Goal: Check status: Check status

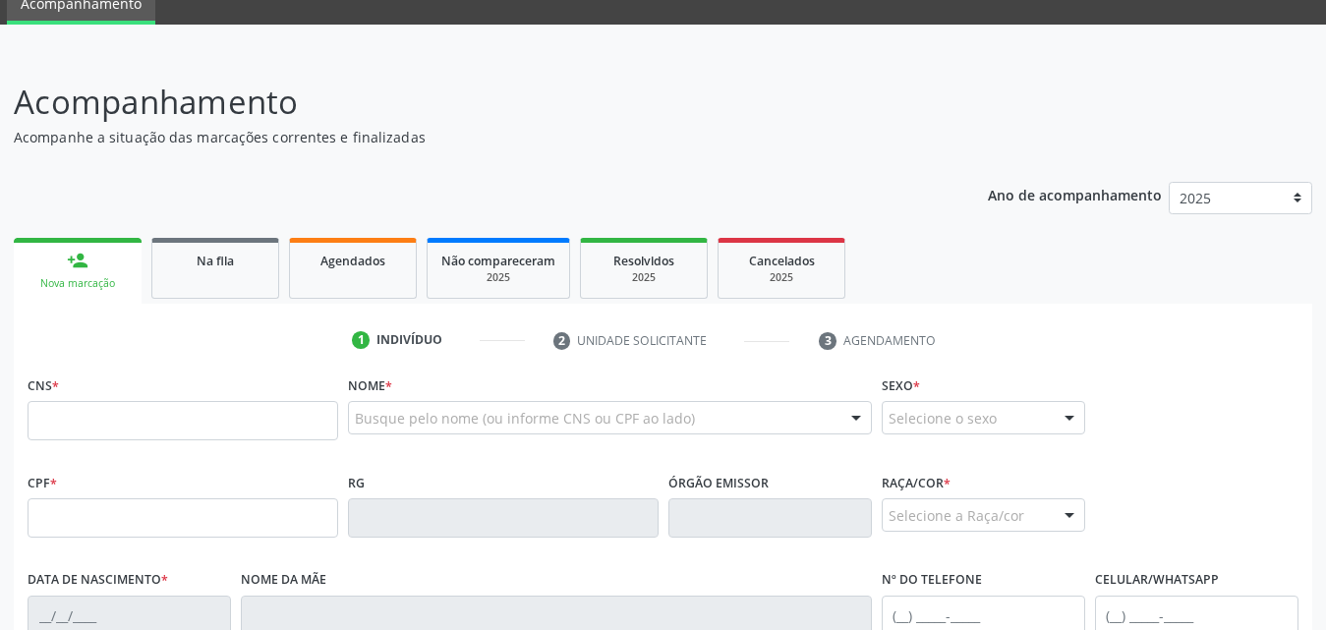
scroll to position [197, 0]
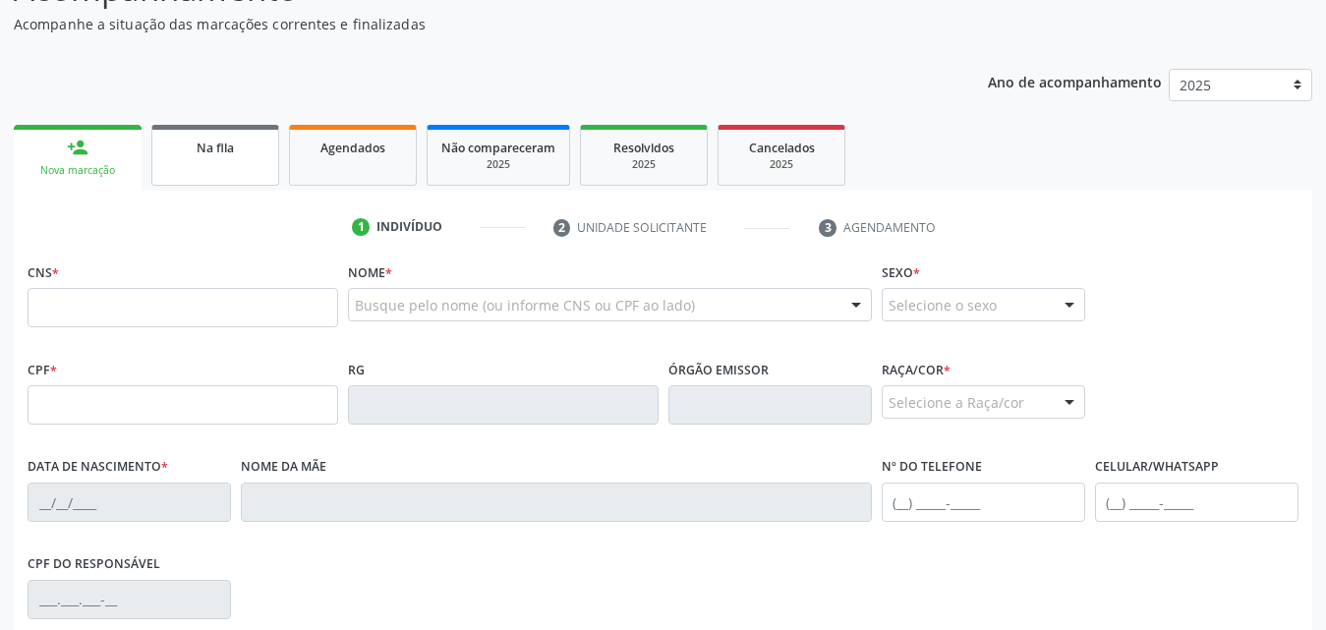
click at [240, 149] on div "Na fila" at bounding box center [215, 147] width 98 height 21
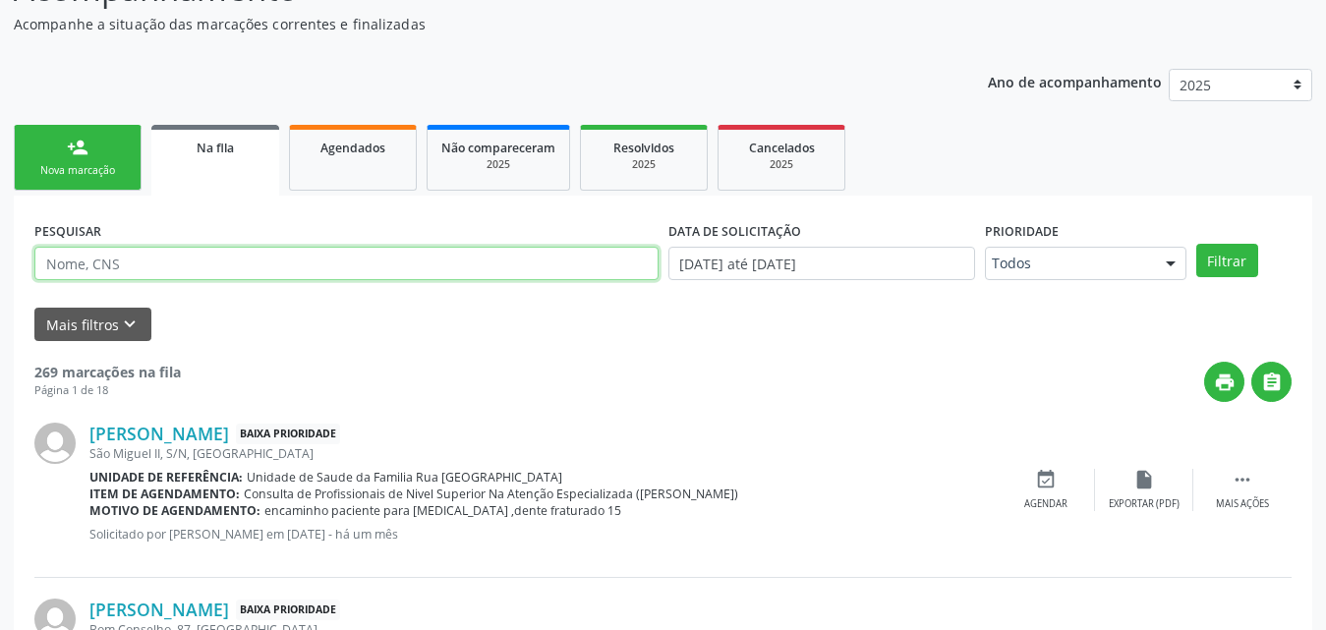
click at [371, 259] on input "text" at bounding box center [346, 263] width 624 height 33
click at [1197, 244] on button "Filtrar" at bounding box center [1228, 260] width 62 height 33
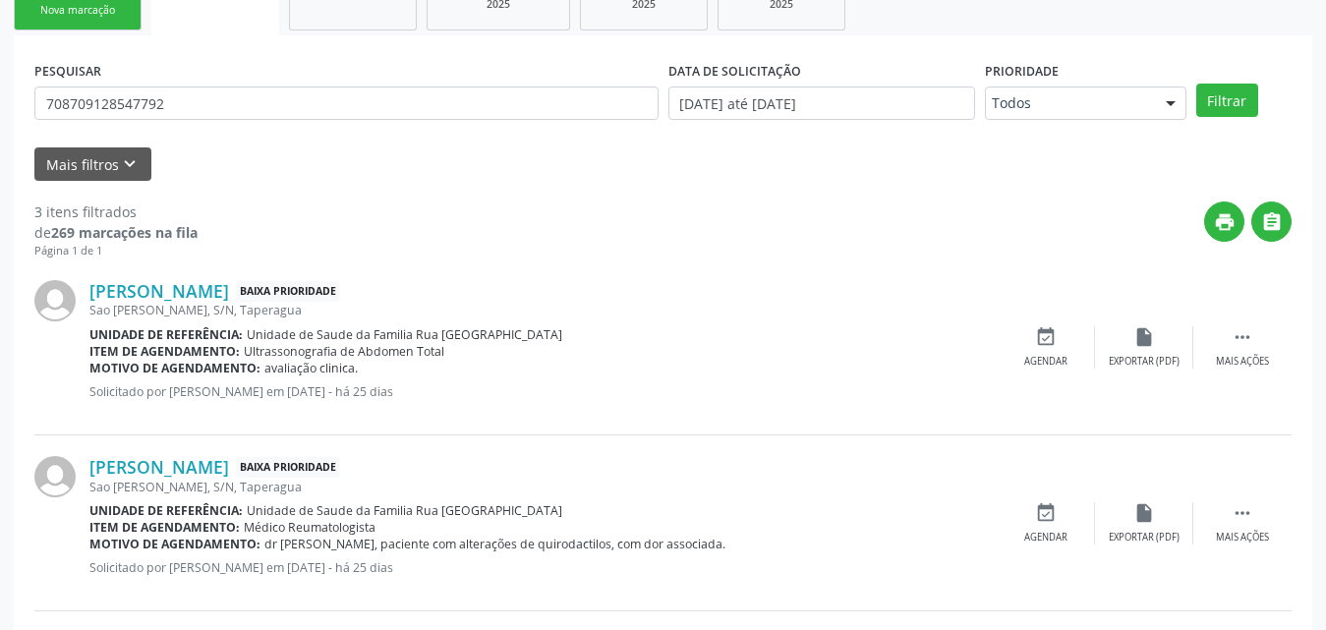
scroll to position [352, 0]
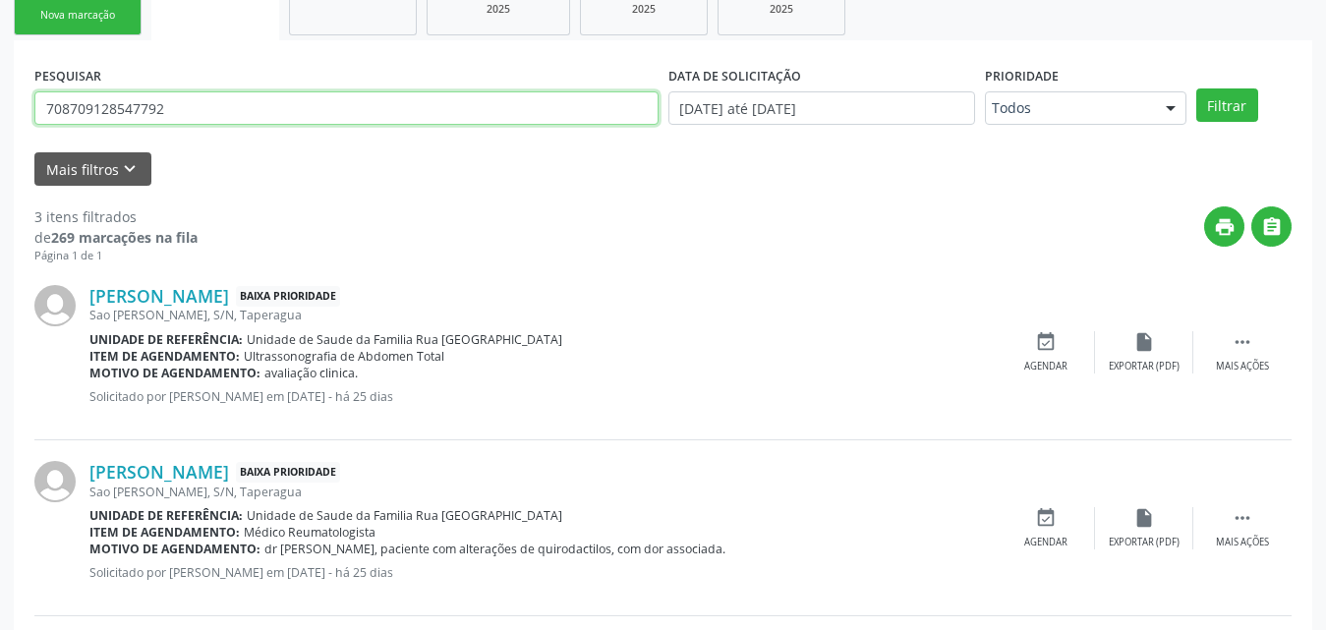
click at [183, 103] on input "708709128547792" at bounding box center [346, 107] width 624 height 33
click at [182, 103] on input "708709128547792" at bounding box center [346, 107] width 624 height 33
paste input "680129930742"
type input "706801299307422"
click at [1197, 88] on button "Filtrar" at bounding box center [1228, 104] width 62 height 33
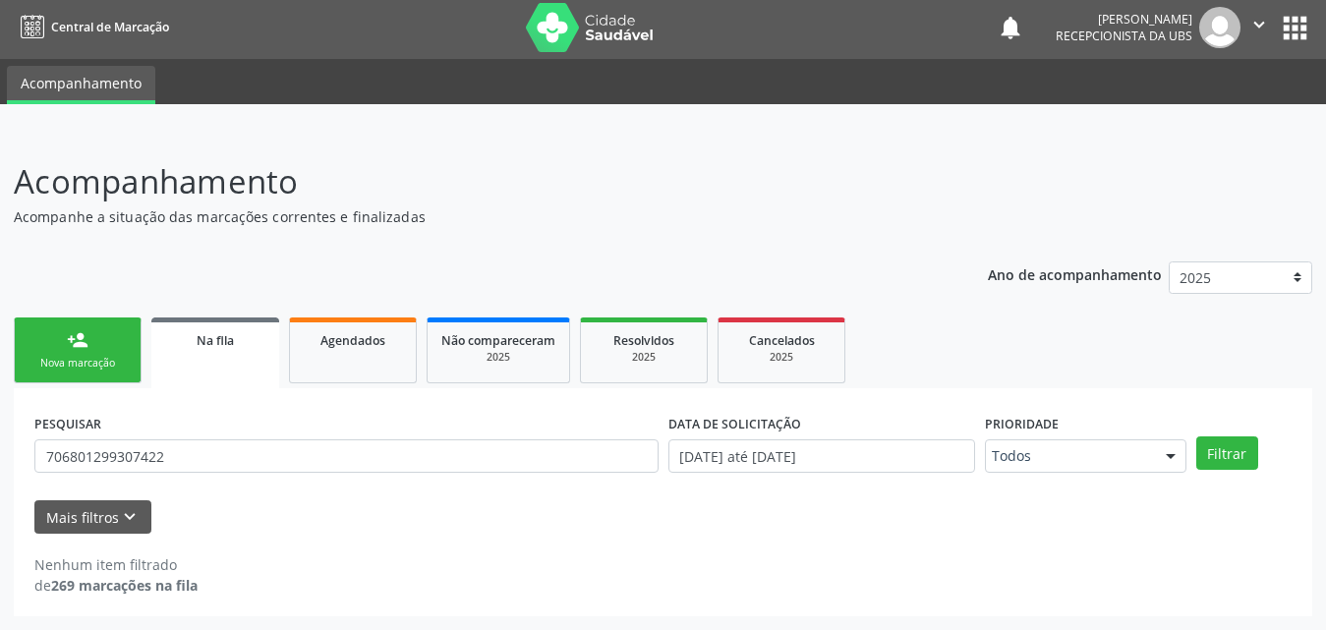
scroll to position [4, 0]
click at [193, 334] on div "Na fila" at bounding box center [215, 339] width 100 height 21
click at [255, 352] on link "Na fila" at bounding box center [215, 353] width 128 height 71
click at [344, 351] on link "Agendados" at bounding box center [353, 351] width 128 height 66
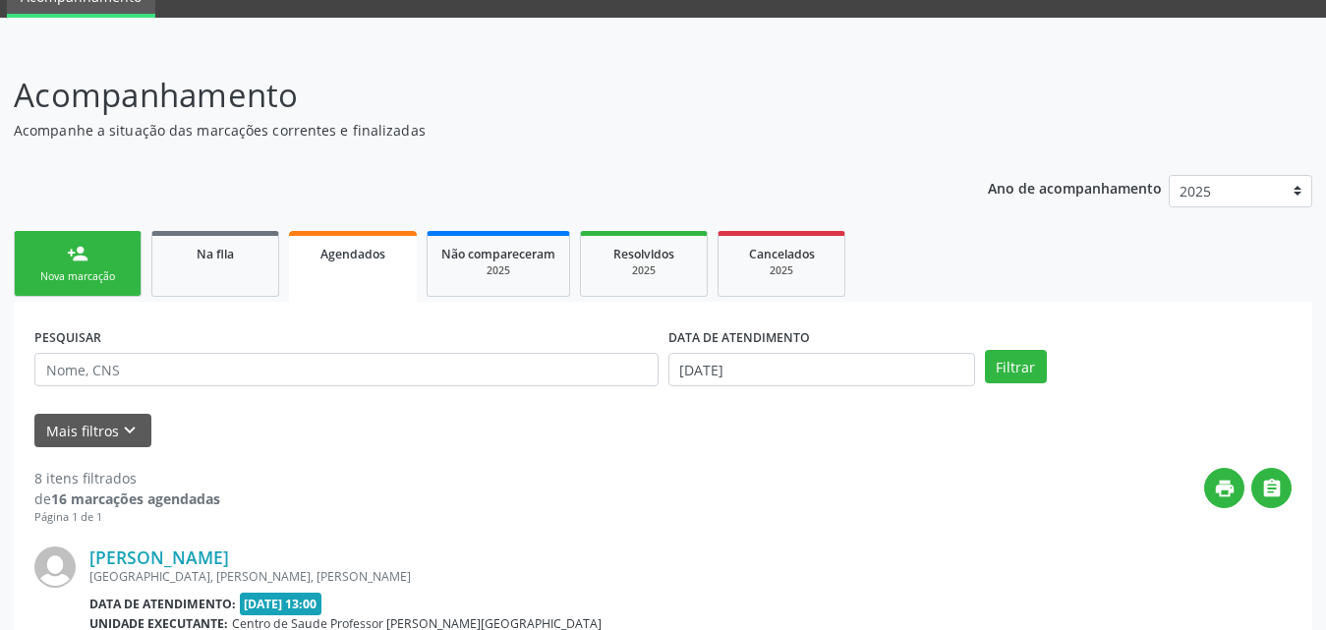
scroll to position [0, 0]
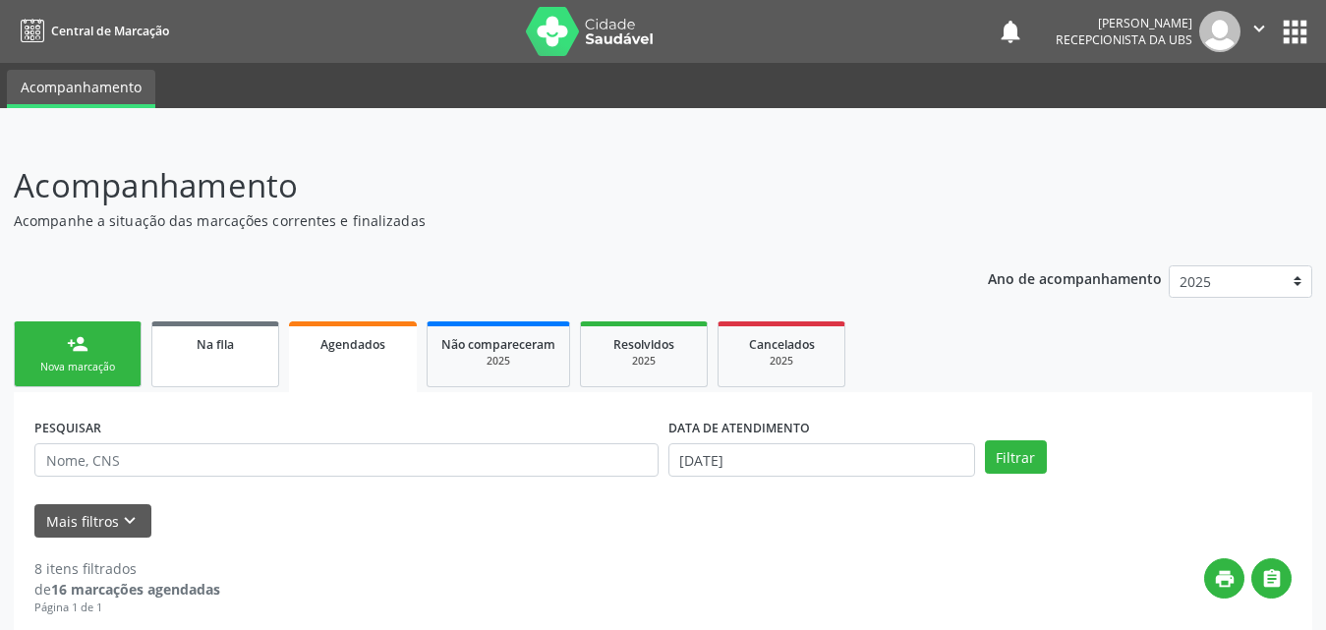
click at [209, 331] on link "Na fila" at bounding box center [215, 355] width 128 height 66
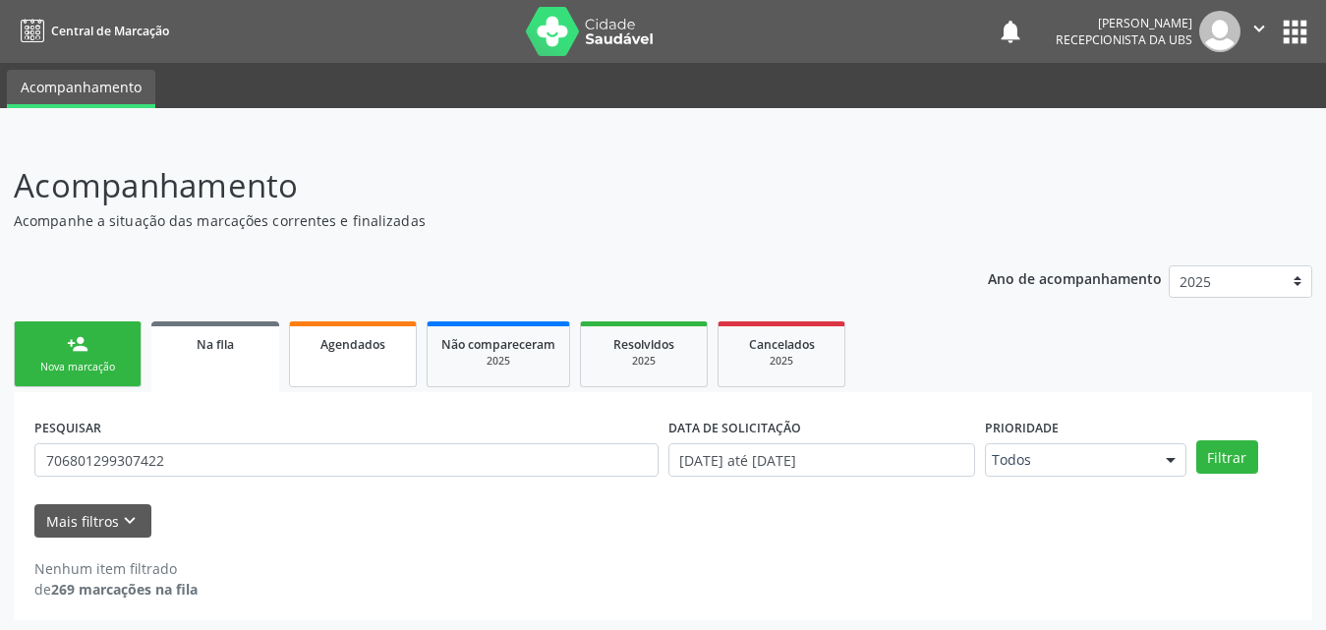
click at [397, 346] on div "Agendados" at bounding box center [353, 343] width 98 height 21
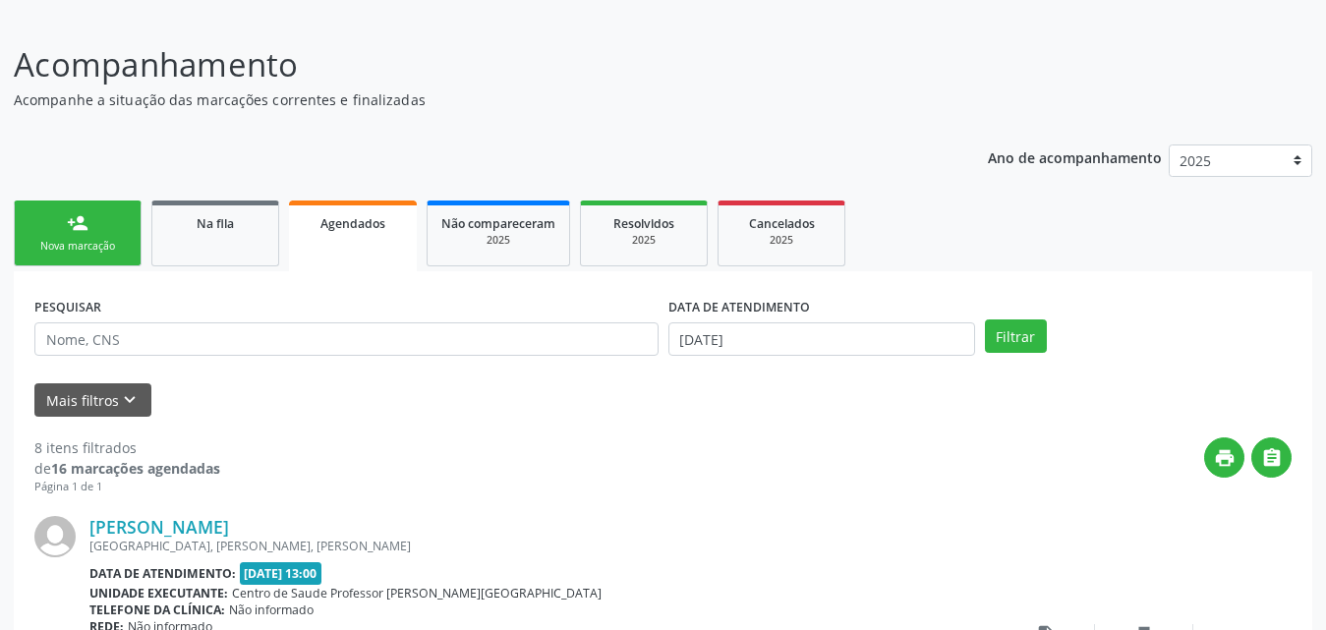
scroll to position [295, 0]
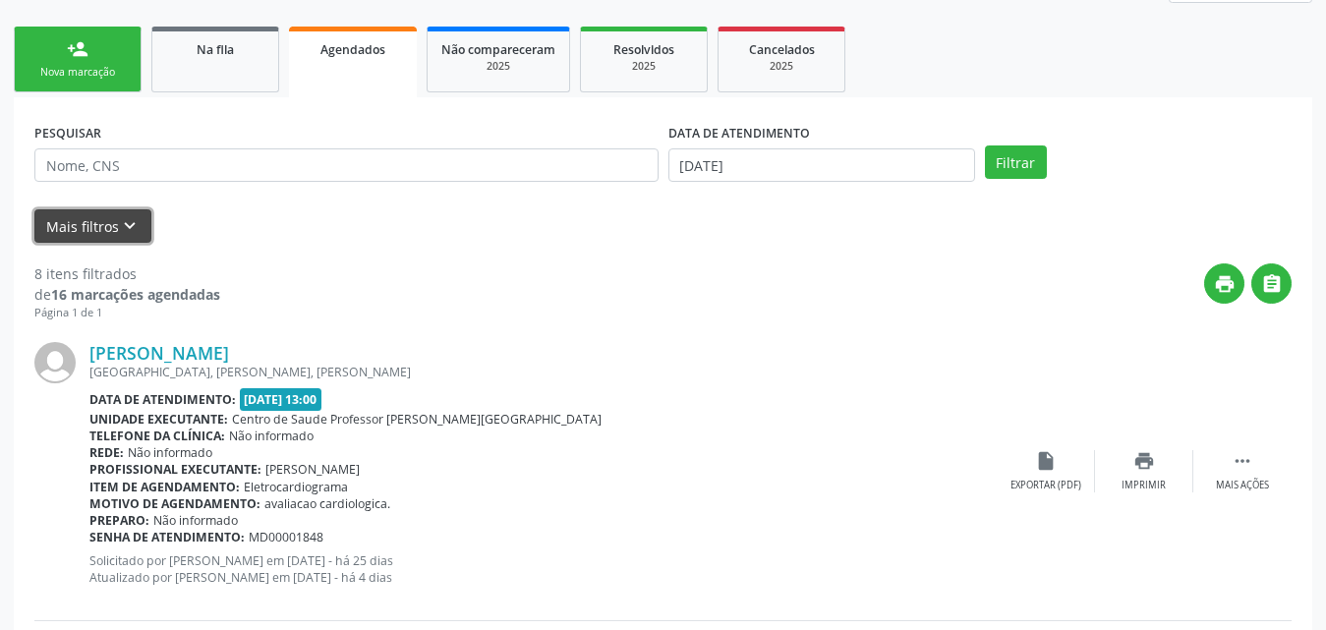
click at [114, 232] on button "Mais filtros keyboard_arrow_down" at bounding box center [92, 226] width 117 height 34
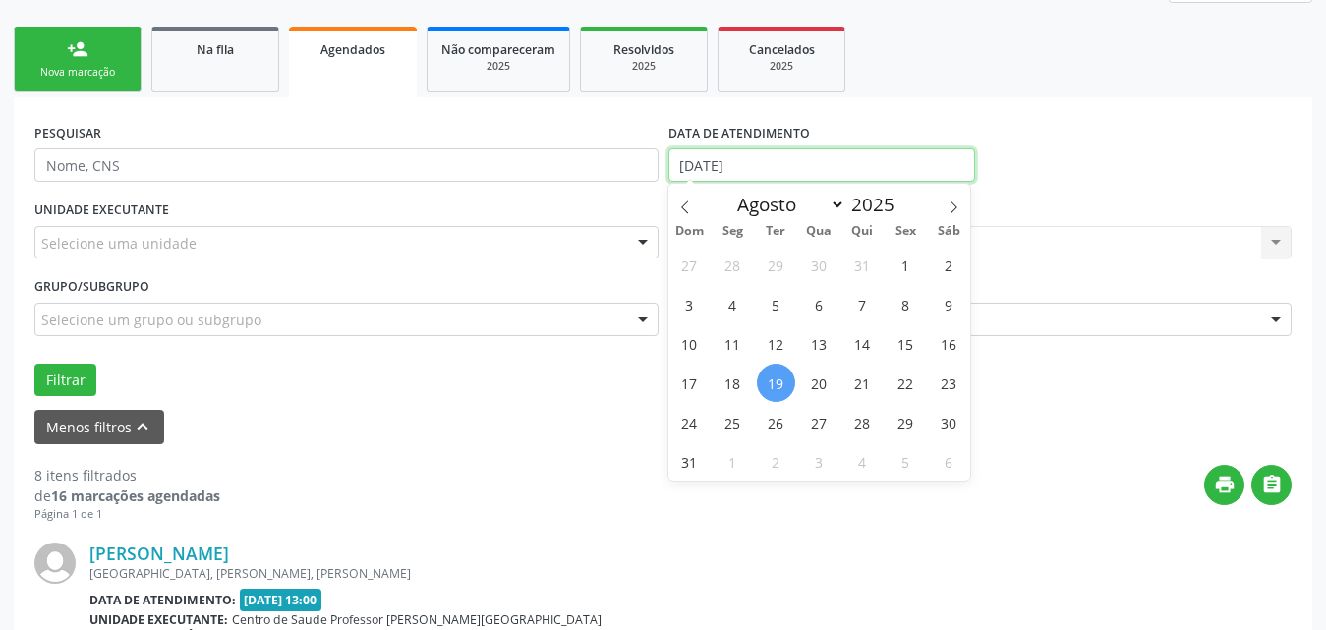
click at [920, 148] on input "[DATE]" at bounding box center [822, 164] width 307 height 33
click at [906, 266] on span "1" at bounding box center [906, 265] width 38 height 38
type input "[DATE]"
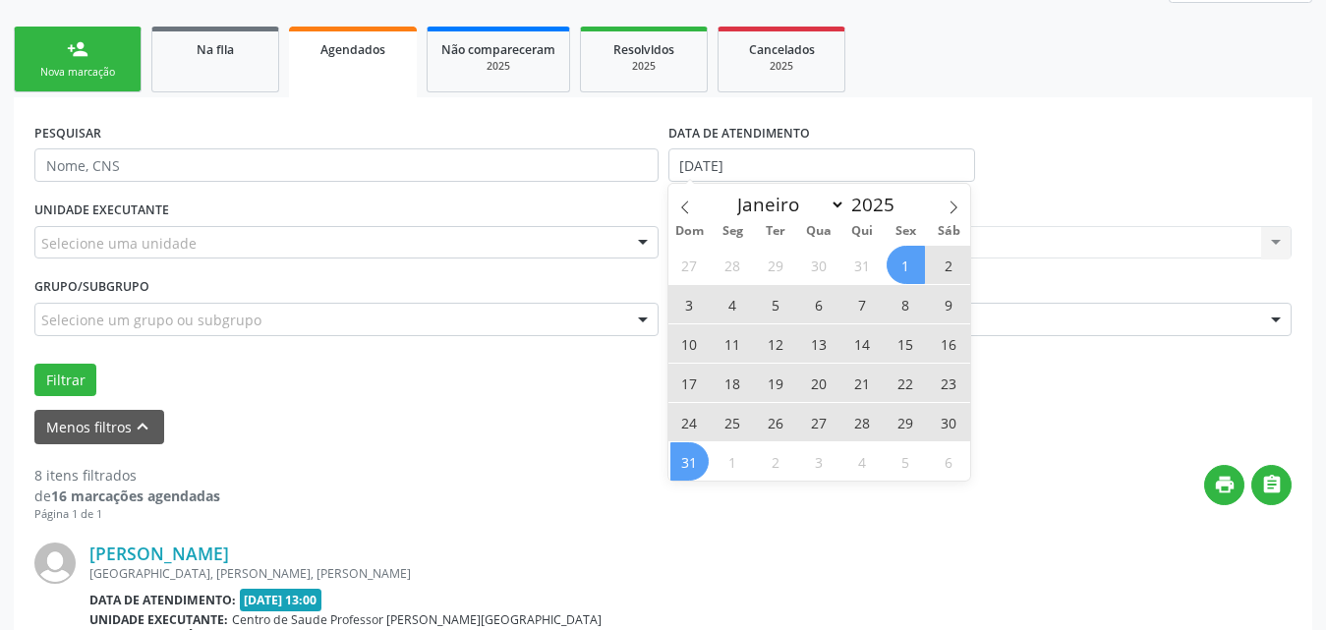
click at [692, 458] on span "31" at bounding box center [690, 461] width 38 height 38
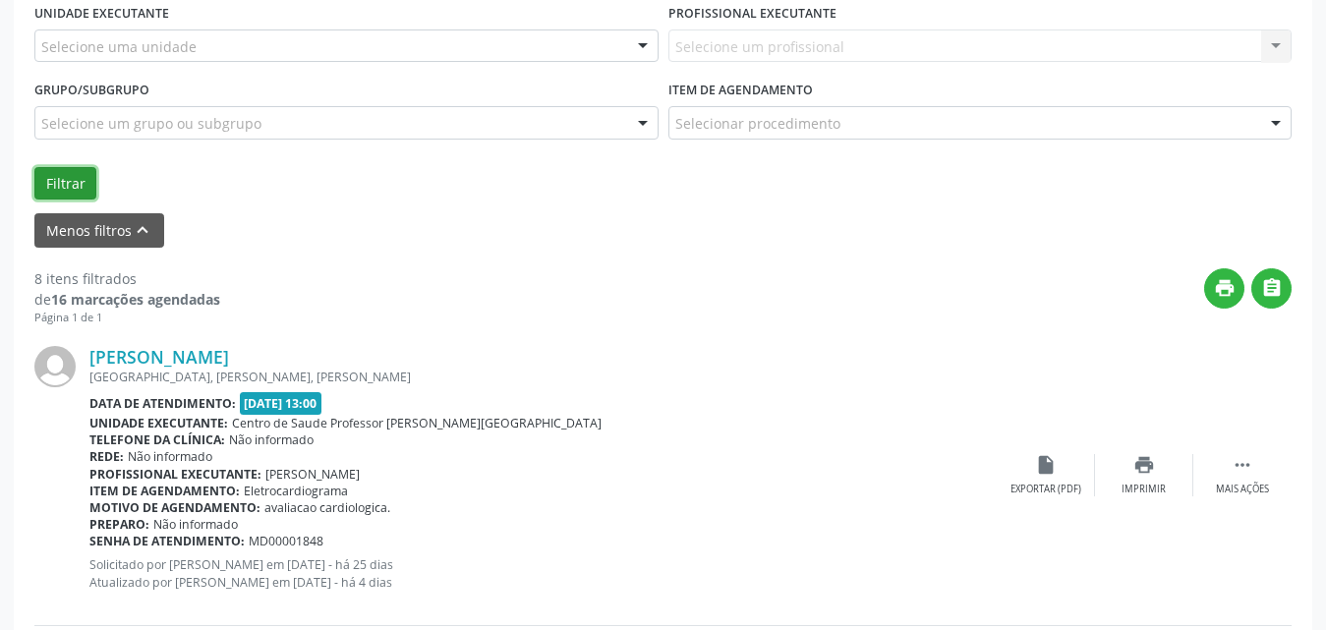
click at [51, 180] on button "Filtrar" at bounding box center [65, 183] width 62 height 33
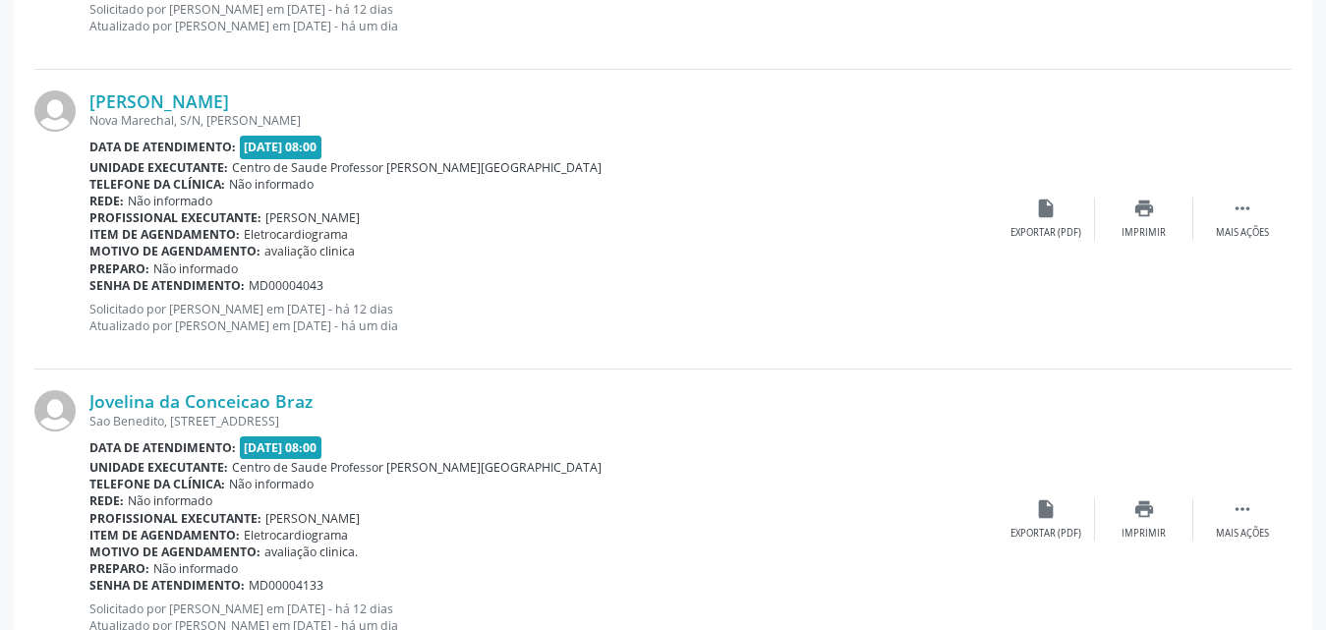
scroll to position [4764, 0]
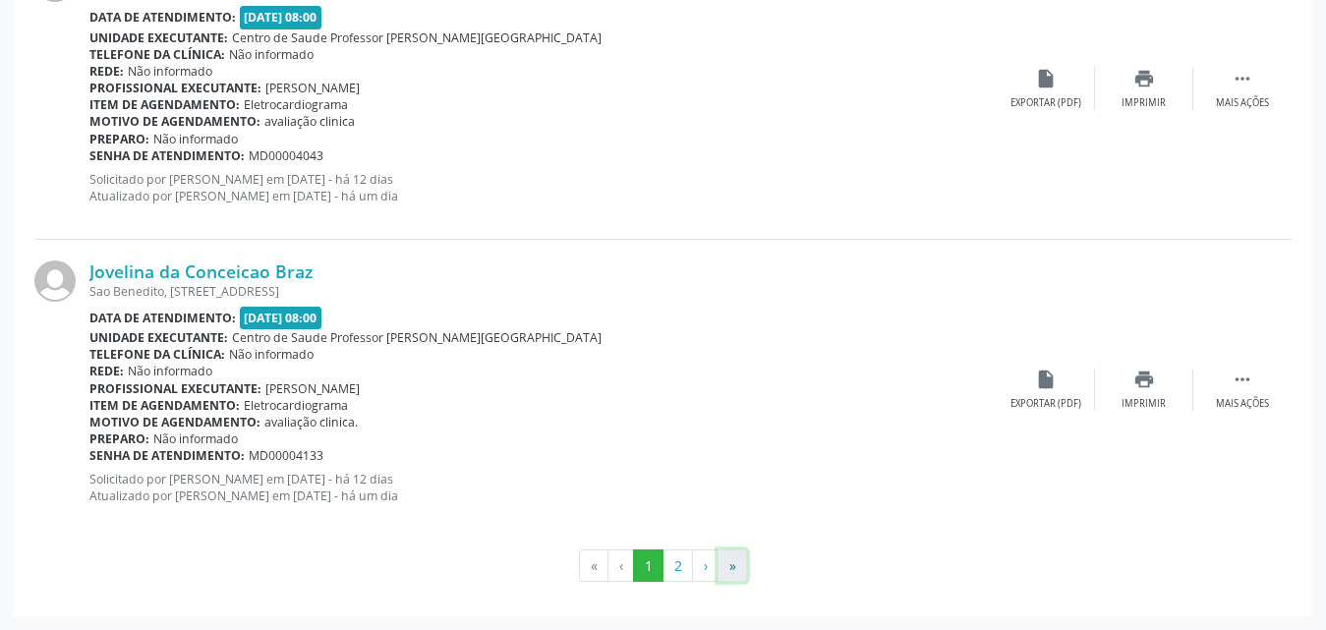
click at [724, 564] on button "»" at bounding box center [732, 566] width 29 height 33
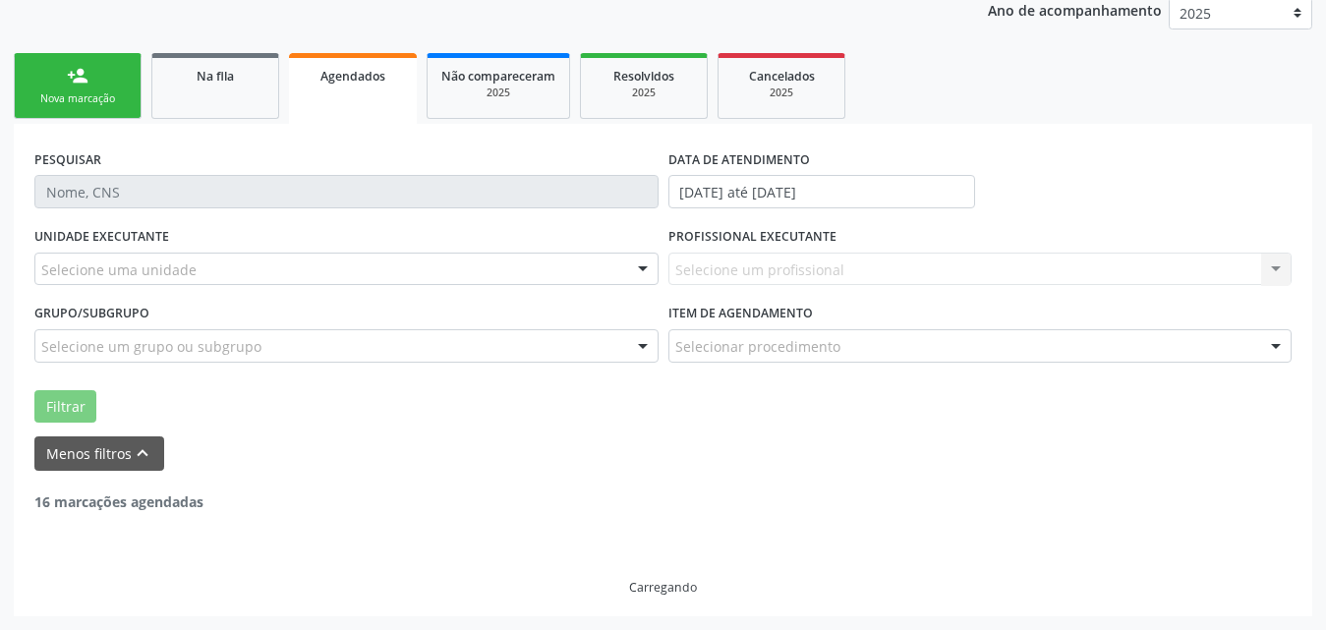
scroll to position [559, 0]
